Goal: Check status: Check status

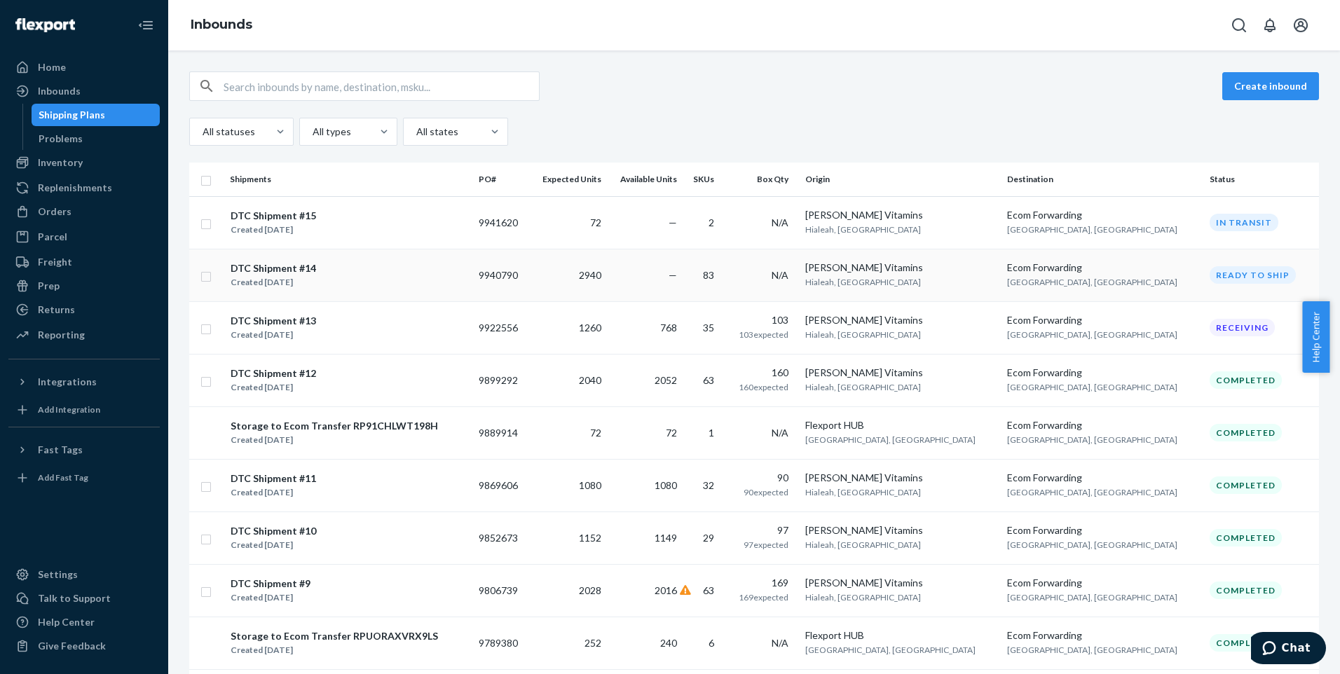
click at [280, 268] on div "DTC Shipment #14" at bounding box center [274, 268] width 86 height 14
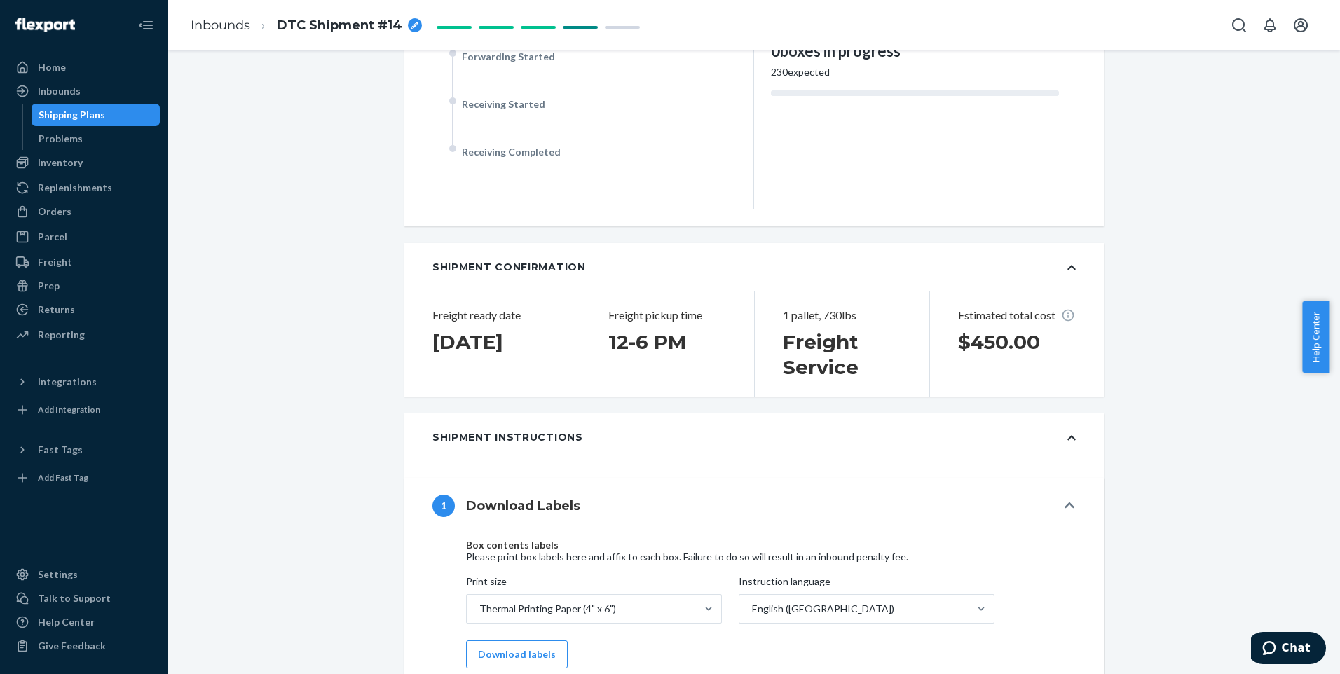
scroll to position [421, 0]
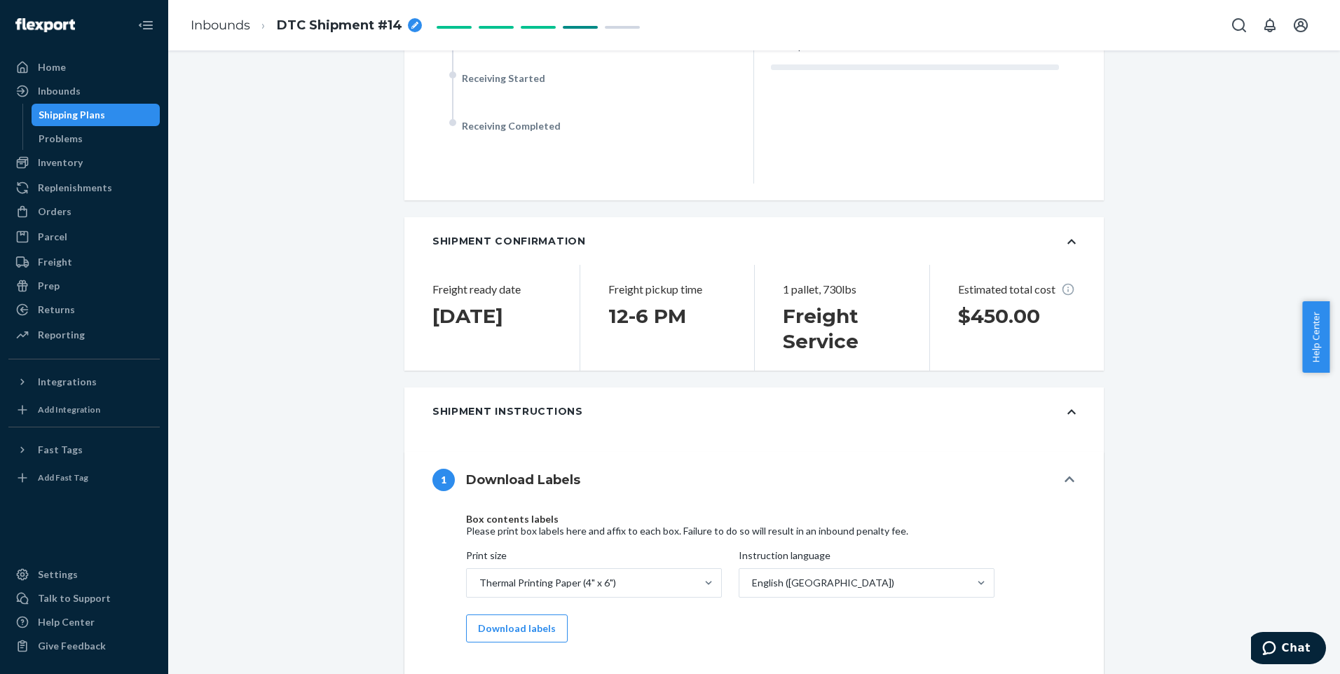
click at [1068, 414] on icon at bounding box center [1072, 412] width 8 height 10
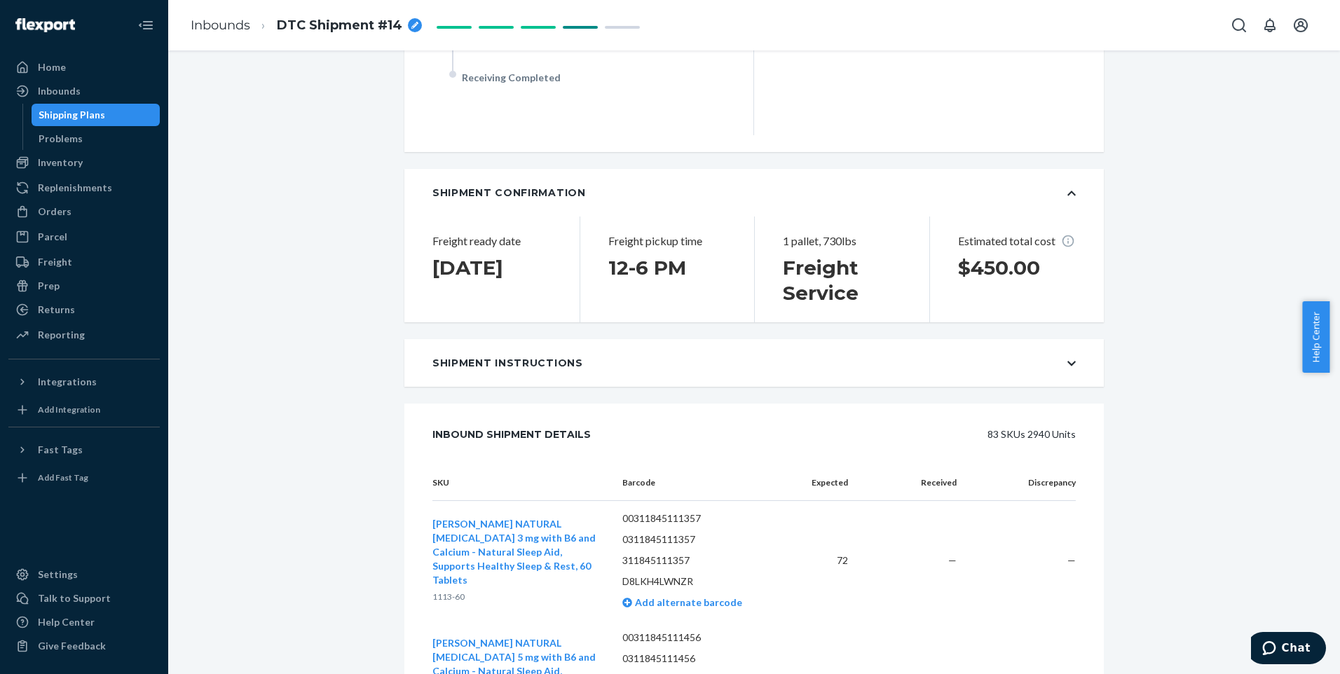
scroll to position [491, 0]
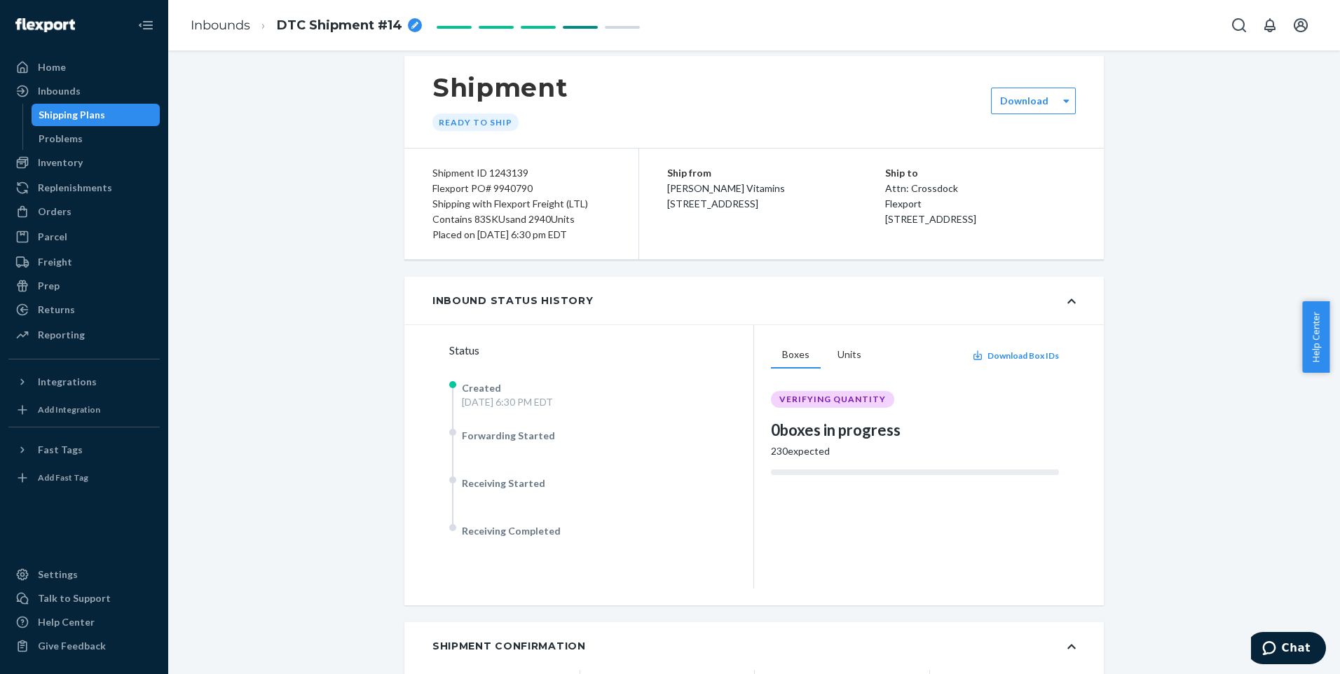
scroll to position [0, 0]
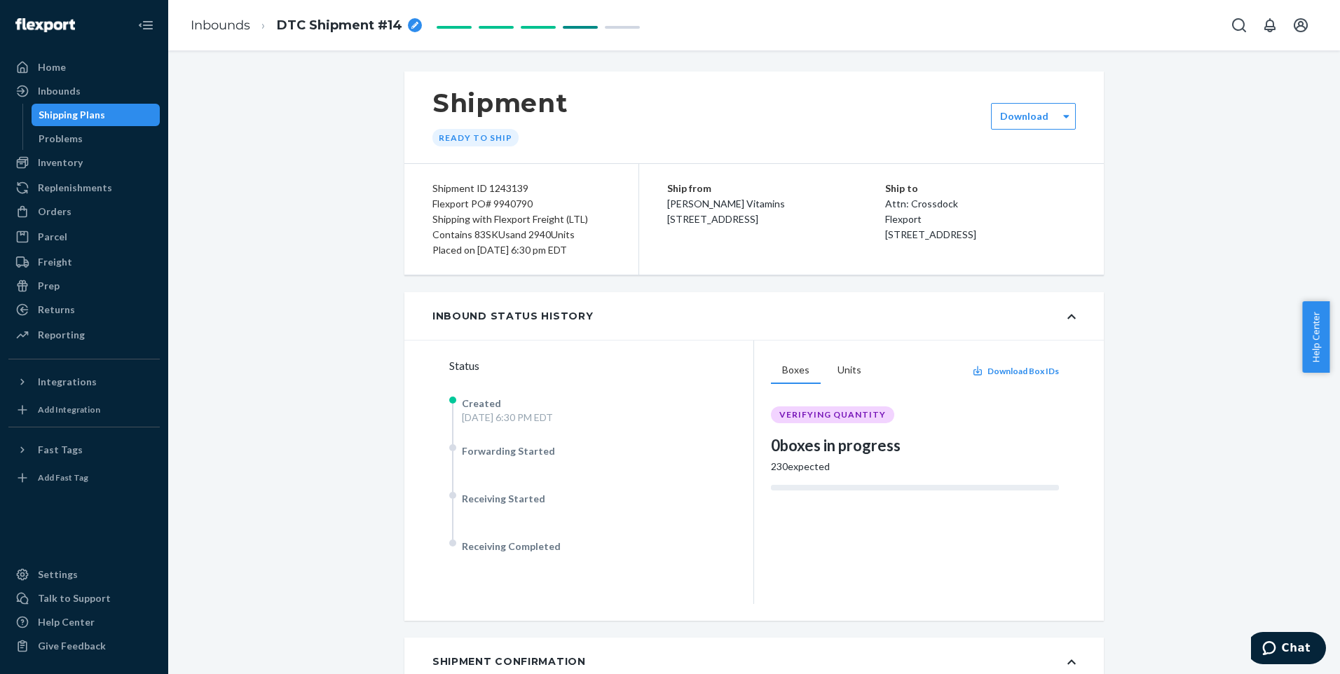
click at [1068, 315] on icon at bounding box center [1072, 317] width 8 height 5
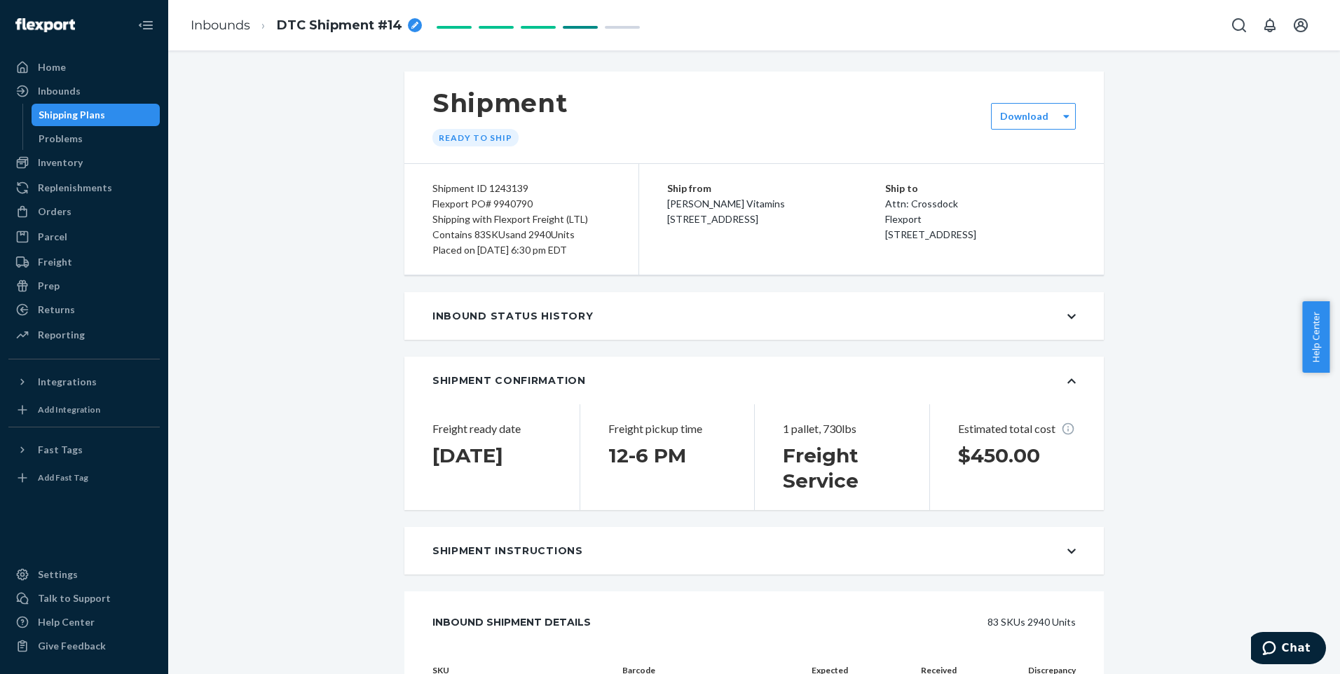
click at [1068, 314] on icon at bounding box center [1072, 317] width 8 height 10
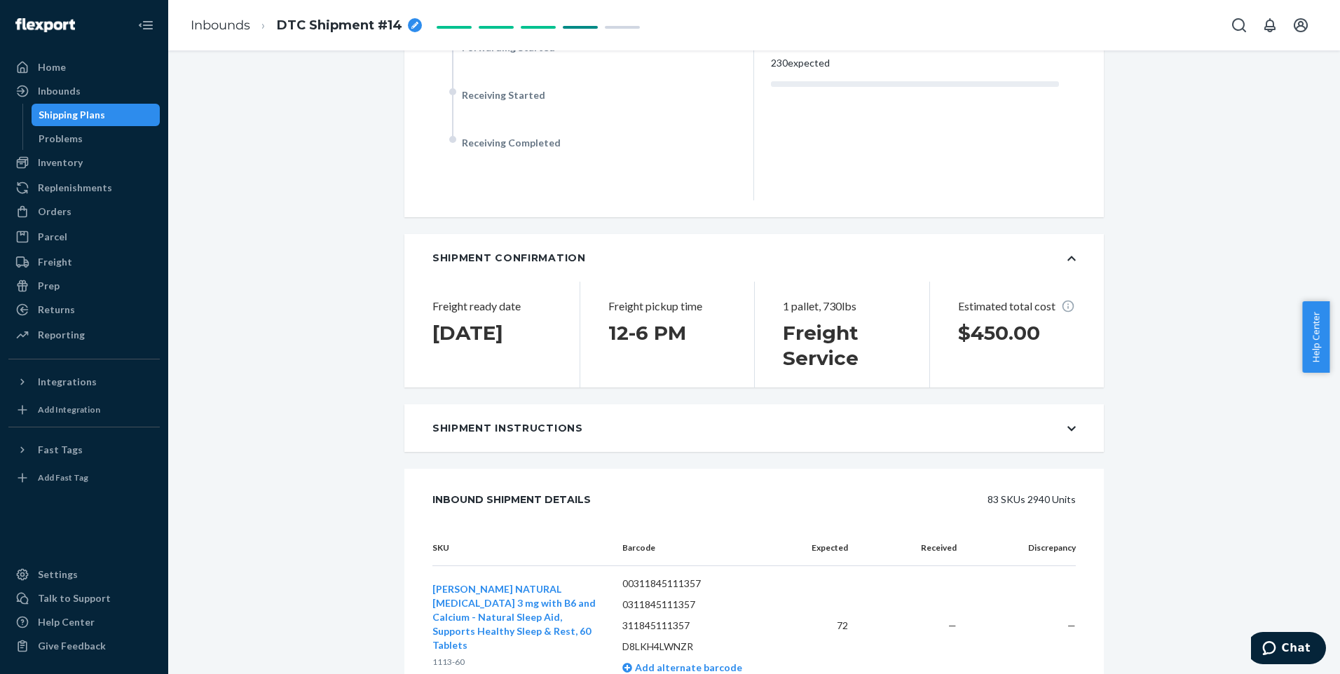
scroll to position [421, 0]
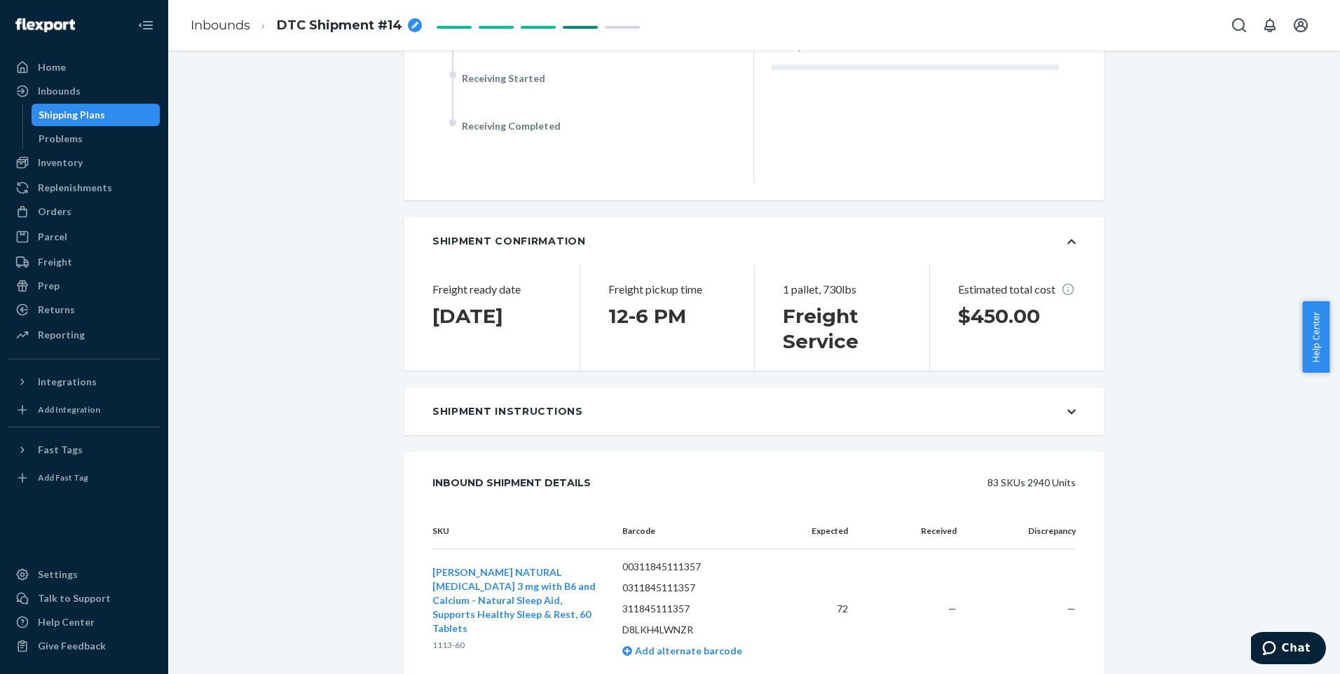
click at [1068, 241] on icon at bounding box center [1072, 242] width 8 height 5
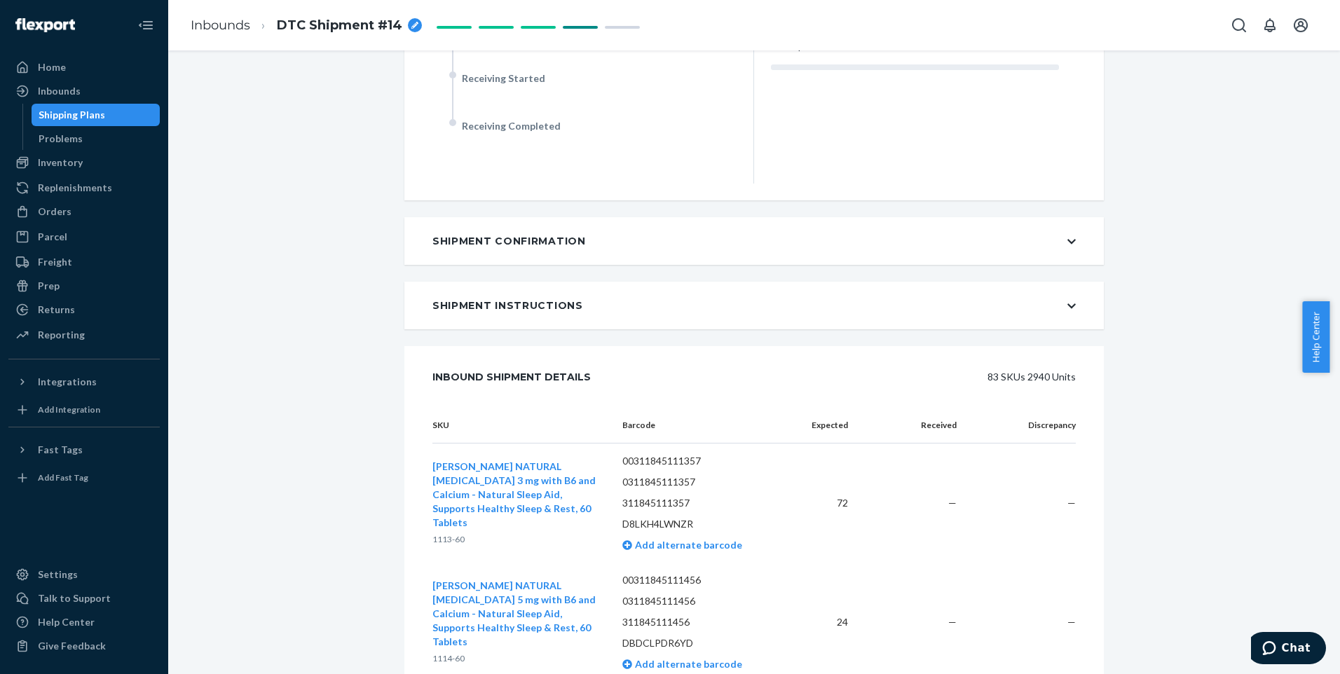
click at [1068, 240] on icon at bounding box center [1072, 242] width 8 height 10
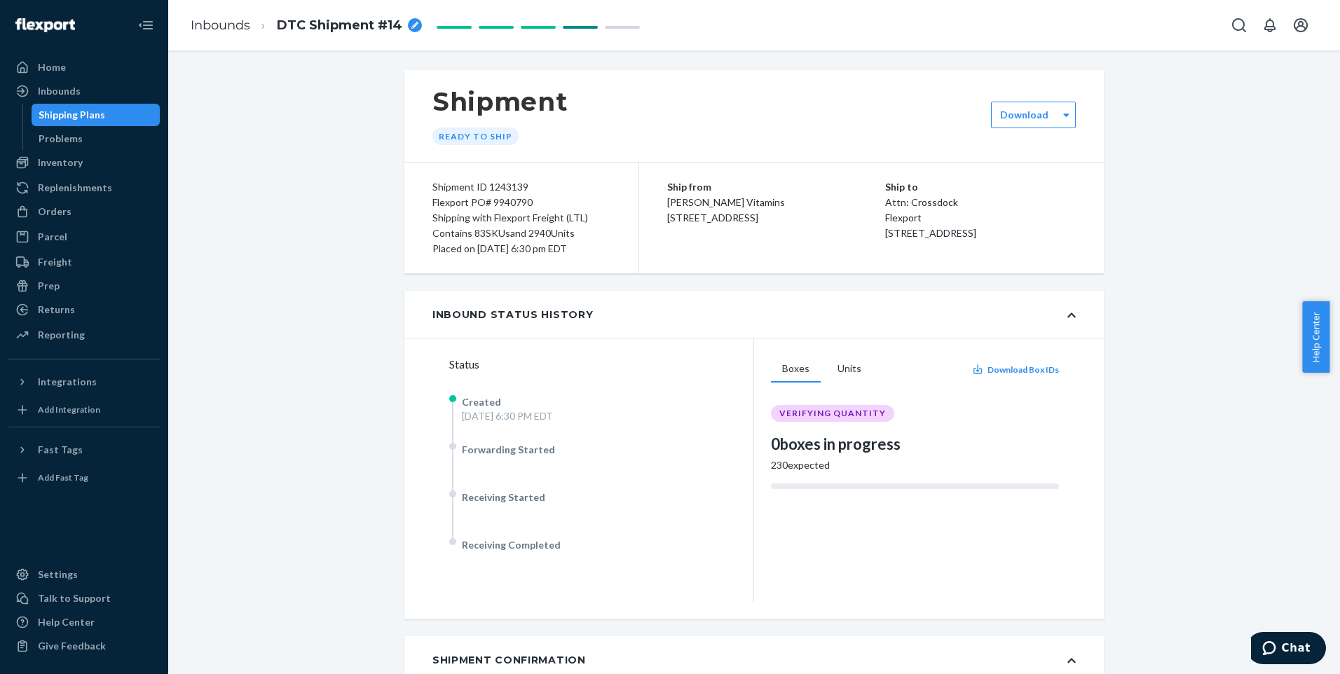
scroll to position [0, 0]
